Goal: Task Accomplishment & Management: Manage account settings

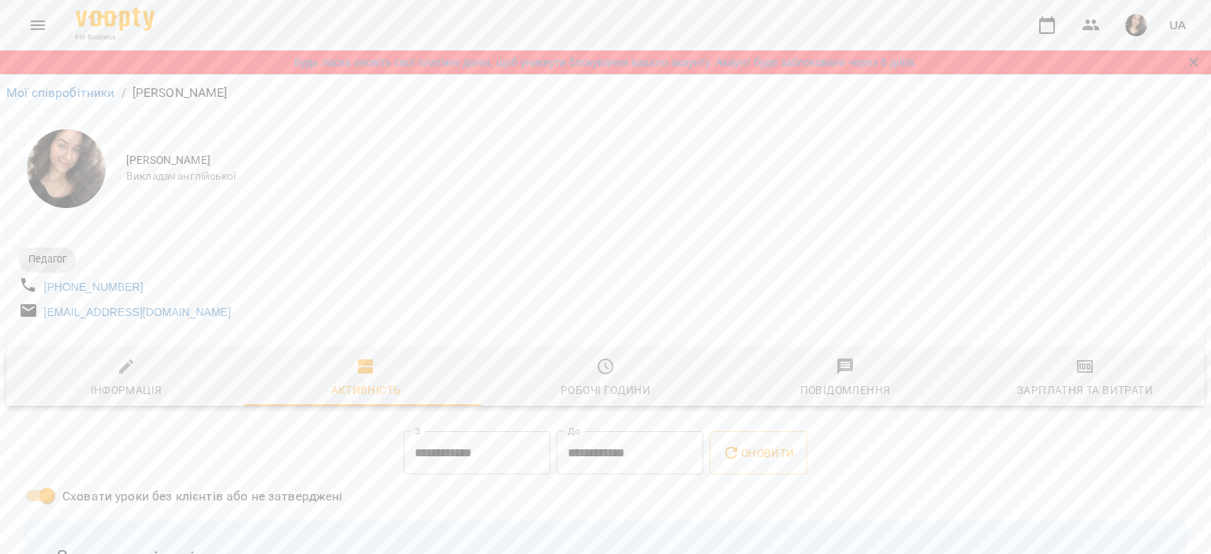
click at [41, 20] on icon "Menu" at bounding box center [37, 25] width 19 height 19
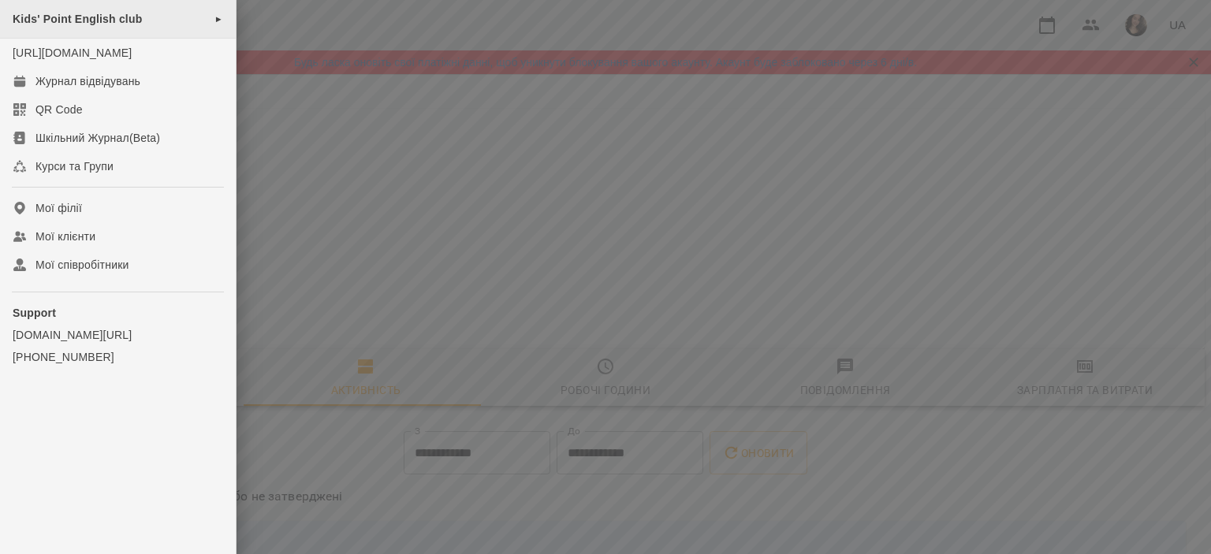
click at [118, 19] on span "Kids' Point English club" at bounding box center [77, 19] width 129 height 13
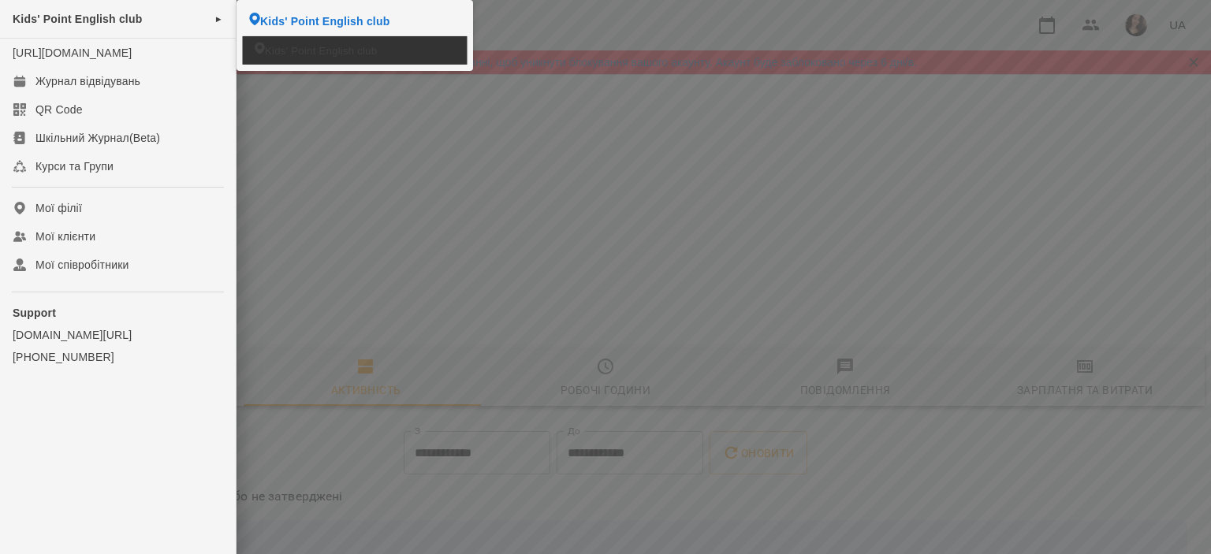
click at [292, 43] on span "Kids' Point English club" at bounding box center [321, 50] width 112 height 15
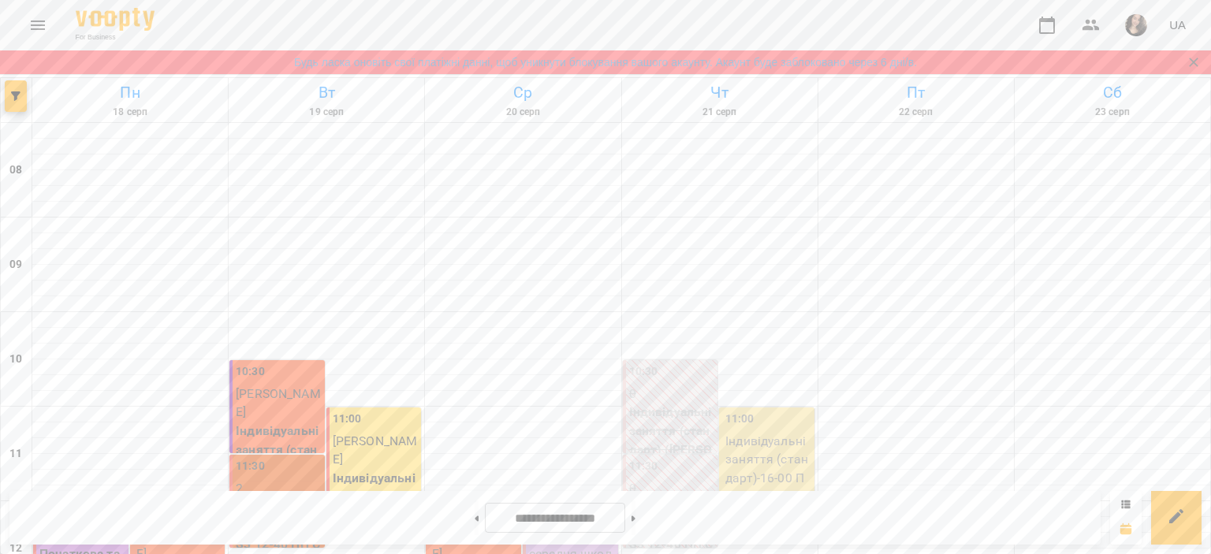
scroll to position [590, 0]
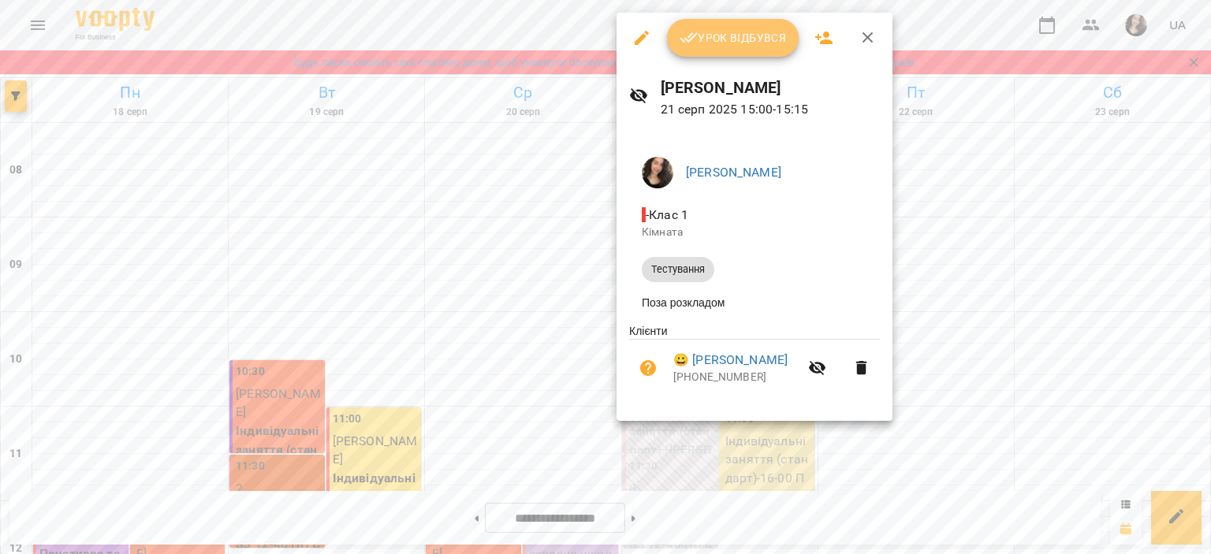
click at [709, 53] on button "Урок відбувся" at bounding box center [733, 38] width 132 height 38
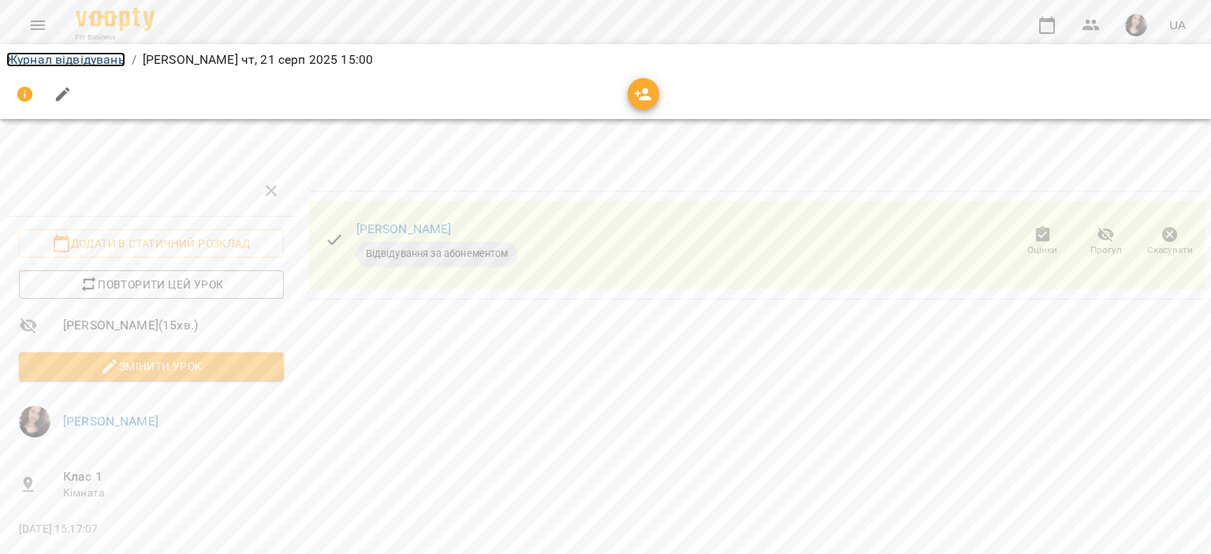
click at [98, 60] on link "Журнал відвідувань" at bounding box center [65, 59] width 119 height 15
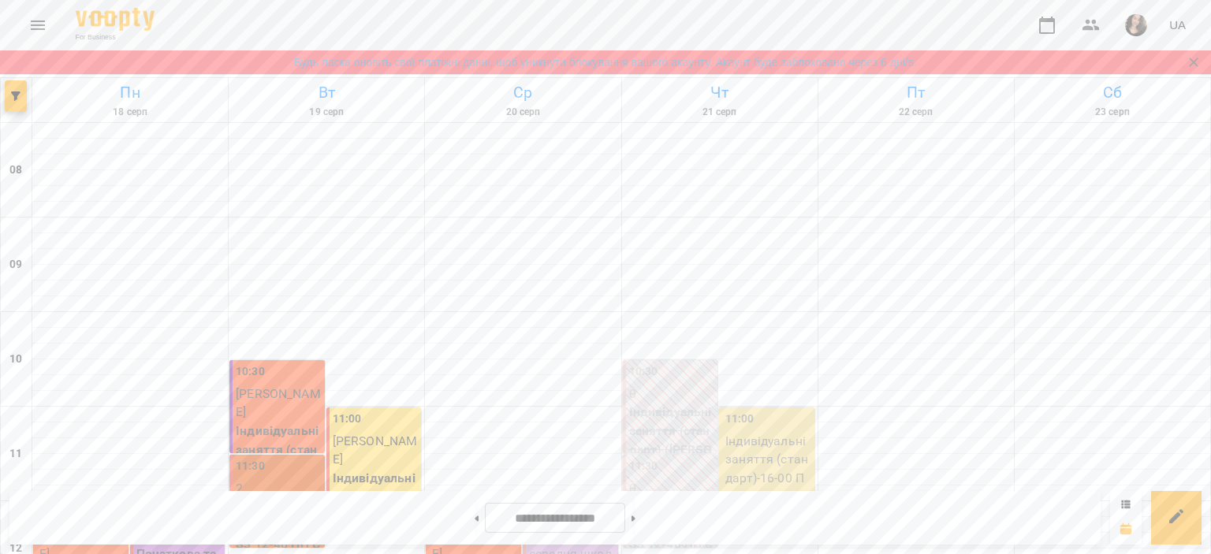
scroll to position [530, 0]
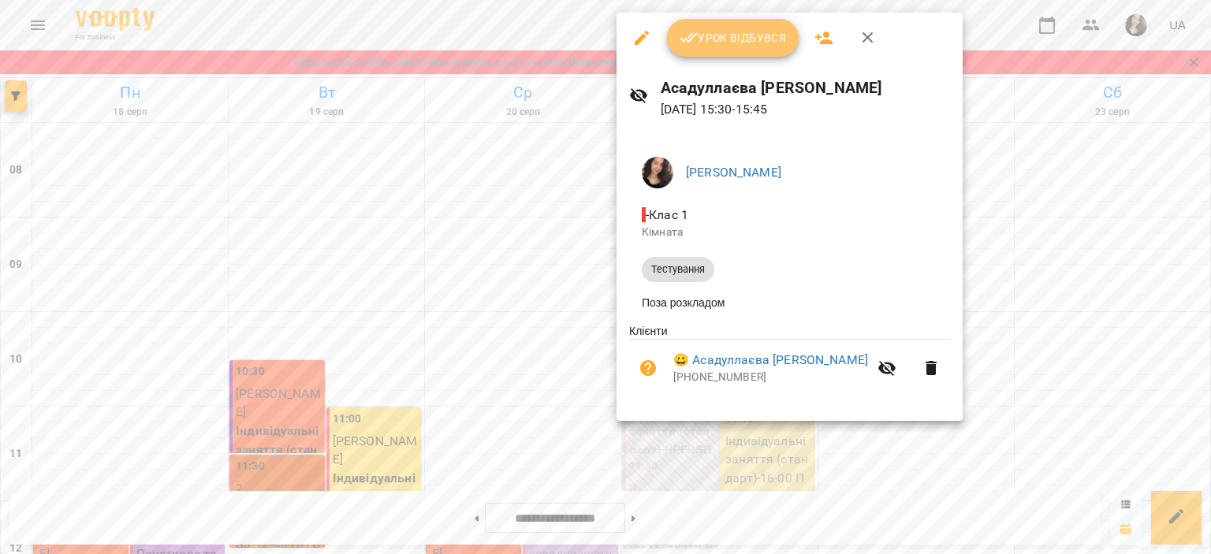
click at [693, 37] on icon "button" at bounding box center [688, 38] width 18 height 10
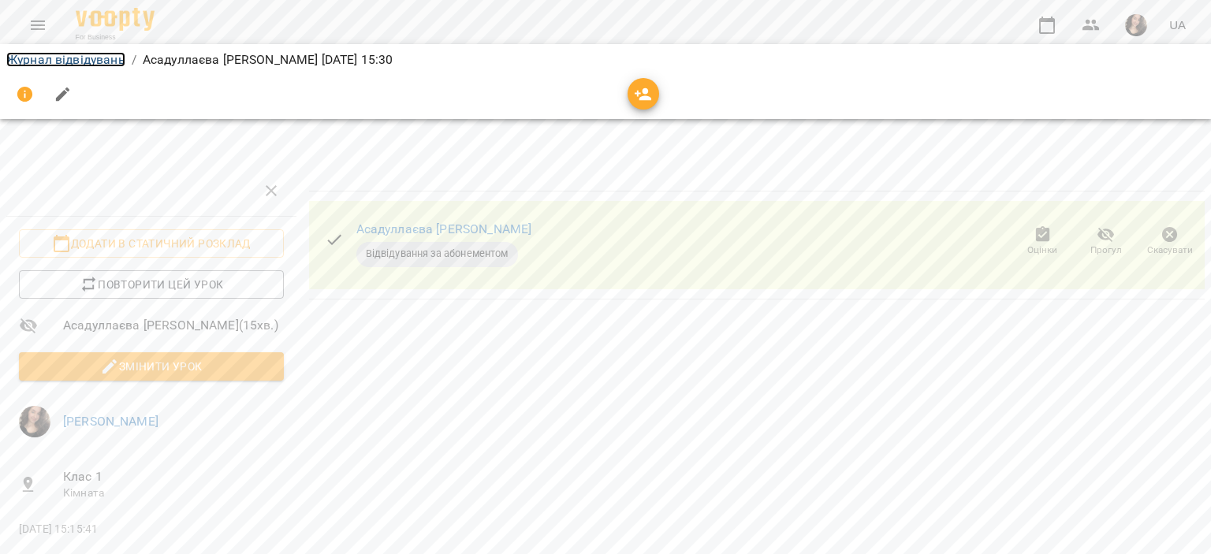
click at [99, 60] on link "Журнал відвідувань" at bounding box center [65, 59] width 119 height 15
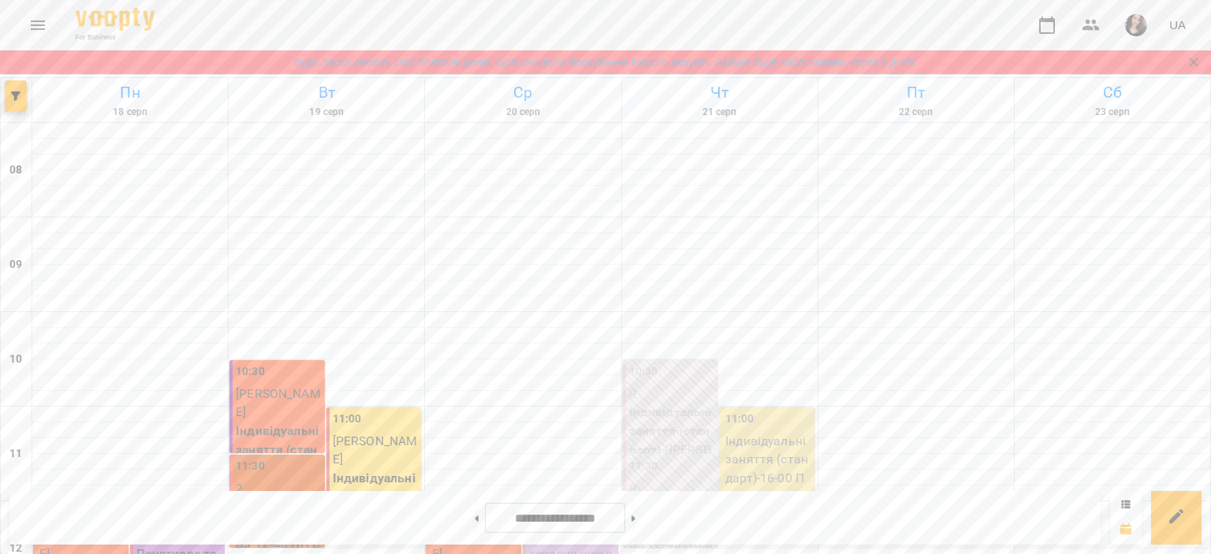
scroll to position [569, 0]
